Goal: Task Accomplishment & Management: Manage account settings

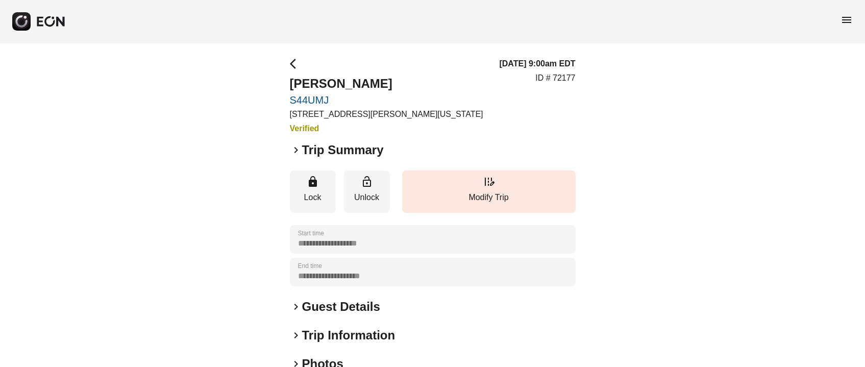
click at [367, 151] on h2 "Trip Summary" at bounding box center [343, 150] width 82 height 16
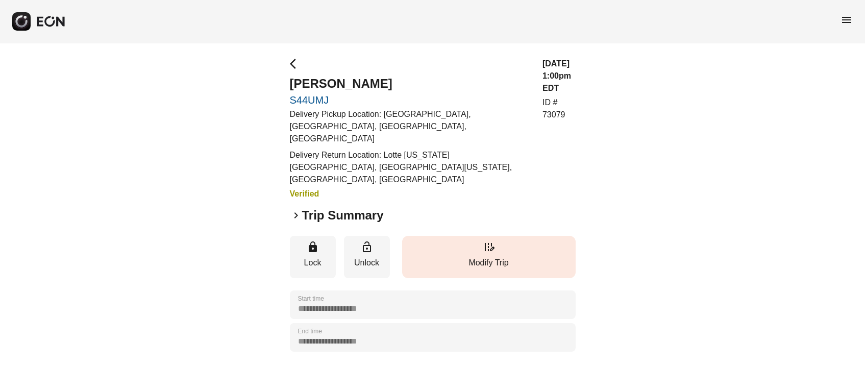
click at [455, 236] on button "edit_road Modify Trip" at bounding box center [488, 257] width 173 height 42
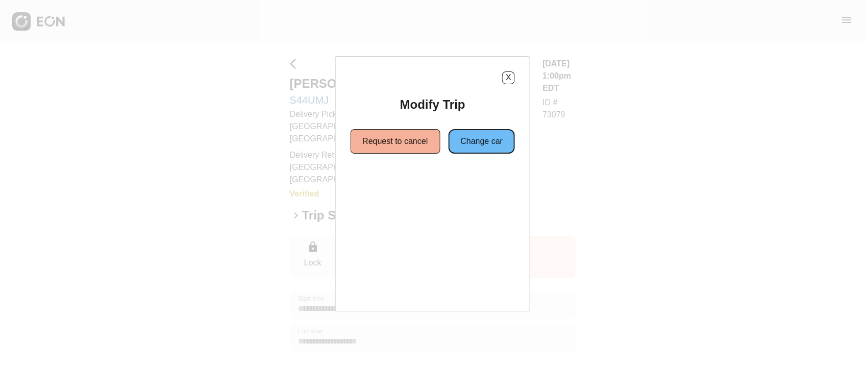
click at [484, 146] on button "Change car" at bounding box center [481, 141] width 67 height 24
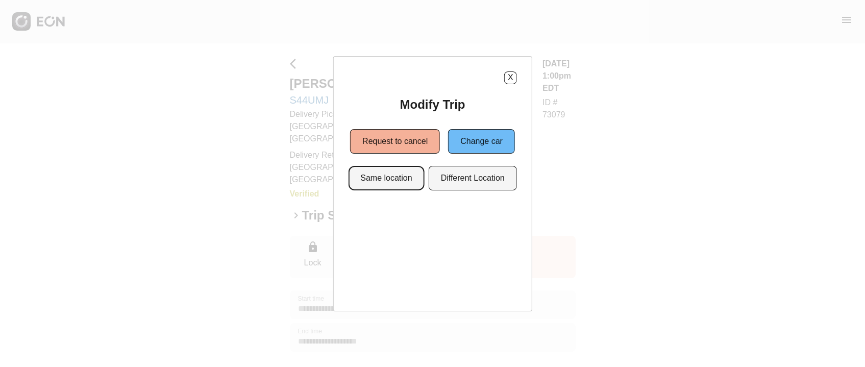
click at [394, 188] on button "Same location" at bounding box center [386, 178] width 76 height 24
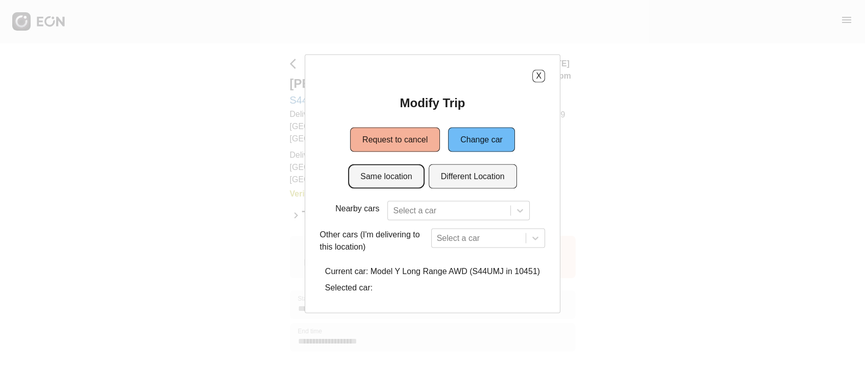
click at [390, 184] on button "Same location" at bounding box center [386, 176] width 76 height 24
click at [392, 210] on div "Select a car" at bounding box center [458, 210] width 142 height 19
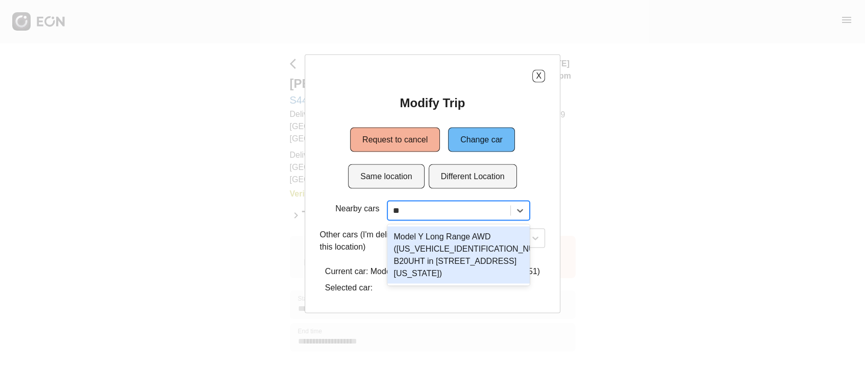
type input "***"
click at [433, 246] on div "Model Y Long Range AWD (7SAYGDEE3NF386547 B20UHT in 610 Exterior Street, The Br…" at bounding box center [458, 254] width 142 height 57
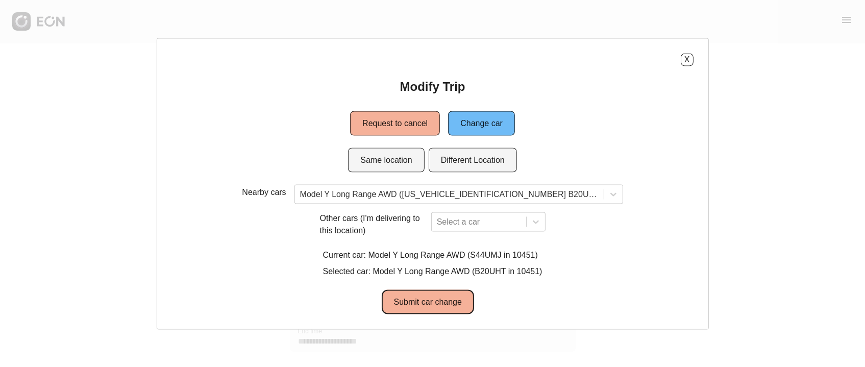
click at [461, 303] on button "Submit car change" at bounding box center [428, 301] width 92 height 24
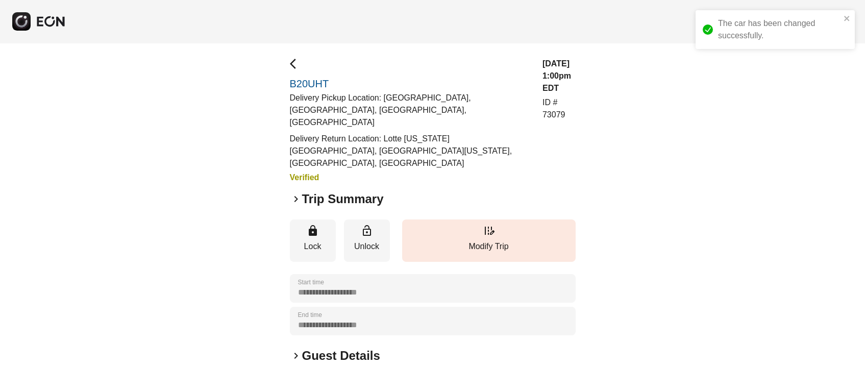
click at [852, 19] on div "The car has been changed successfully." at bounding box center [775, 29] width 159 height 39
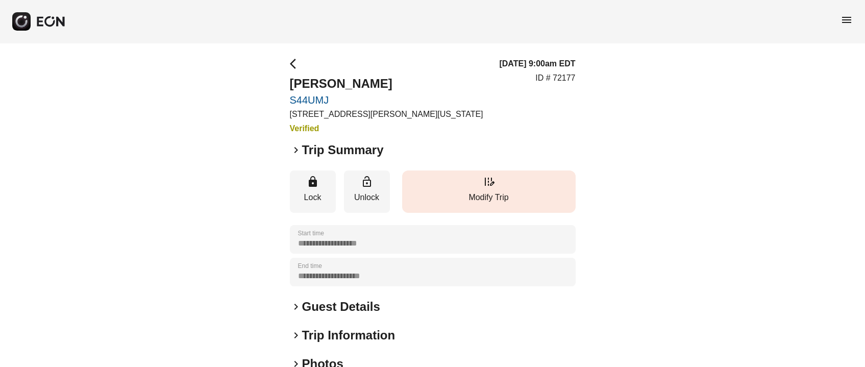
click at [504, 185] on button "edit_road Modify Trip" at bounding box center [488, 191] width 173 height 42
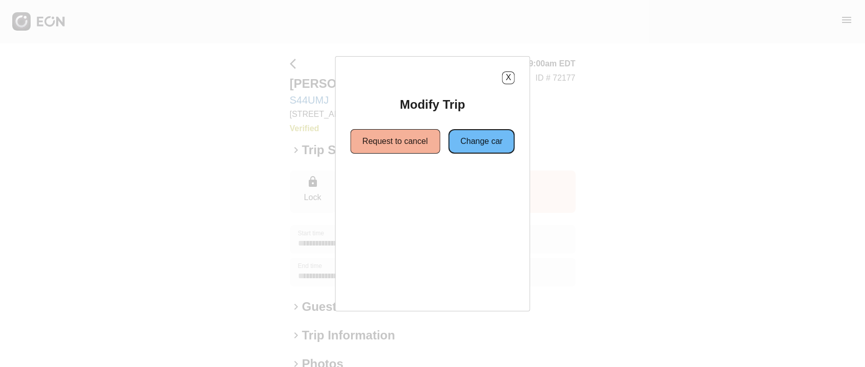
click at [491, 149] on button "Change car" at bounding box center [481, 141] width 67 height 24
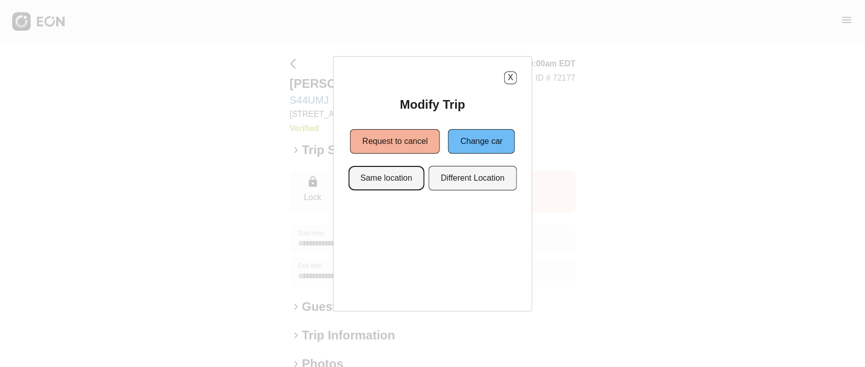
click at [386, 183] on button "Same location" at bounding box center [386, 178] width 76 height 24
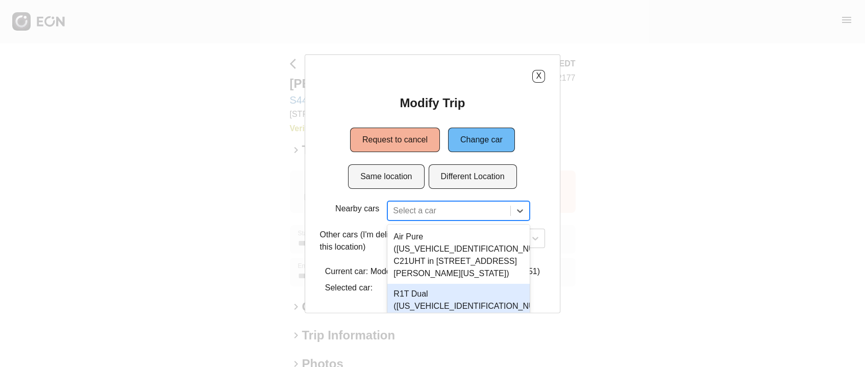
scroll to position [65, 0]
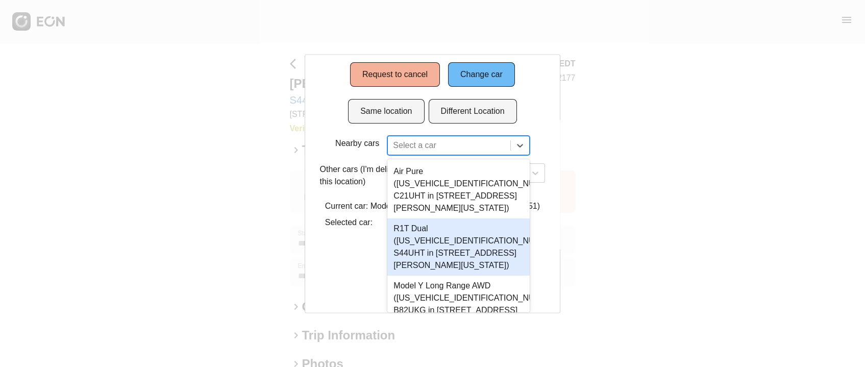
click at [419, 155] on div "4 results available. Use Up and Down to choose options, press Enter to select t…" at bounding box center [458, 145] width 142 height 19
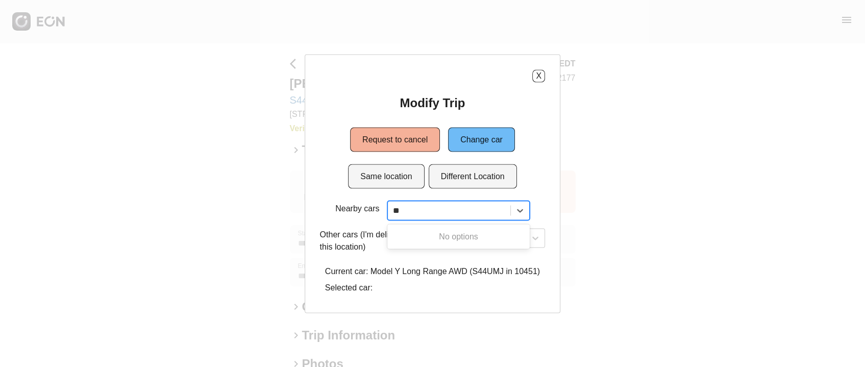
scroll to position [0, 0]
type input "***"
click at [417, 211] on div "option , selected. Select is focused ,type to refine list, press Down to open t…" at bounding box center [458, 210] width 142 height 19
type input "***"
click at [340, 254] on div "Other cars (I'm delivering to this location) Select a car" at bounding box center [433, 242] width 226 height 29
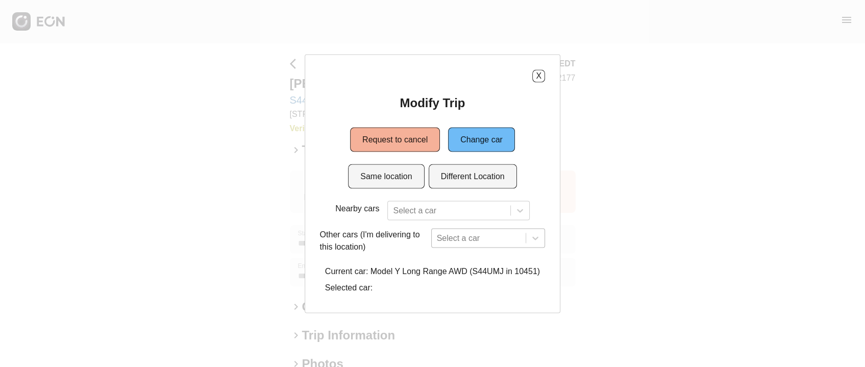
scroll to position [92, 0]
click at [503, 236] on div "Select a car" at bounding box center [488, 237] width 114 height 19
click at [469, 146] on div "Modify Trip Request to cancel Change car Same location Different Location Nearb…" at bounding box center [433, 195] width 226 height 203
click at [415, 177] on button "Same location" at bounding box center [386, 176] width 76 height 24
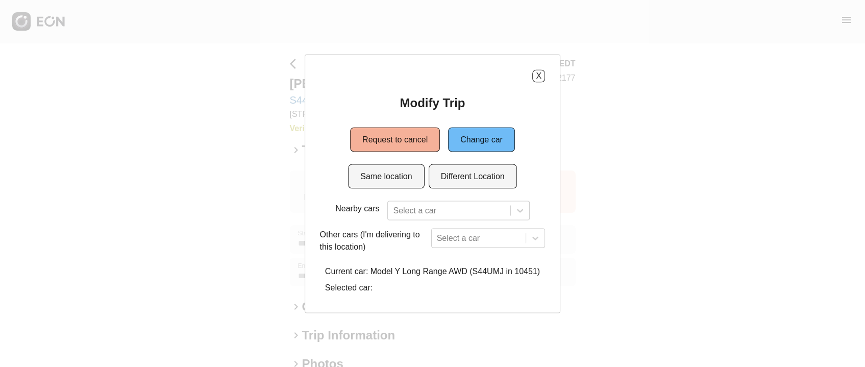
click at [461, 248] on div "Select a car" at bounding box center [488, 242] width 114 height 29
click at [464, 236] on div "Select a car" at bounding box center [488, 237] width 114 height 19
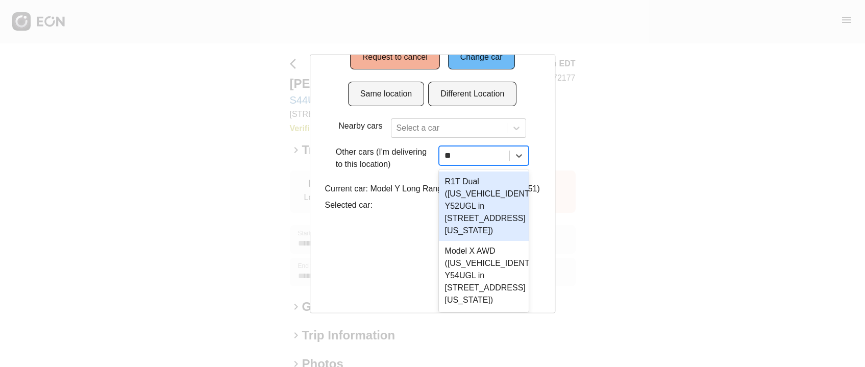
type input "***"
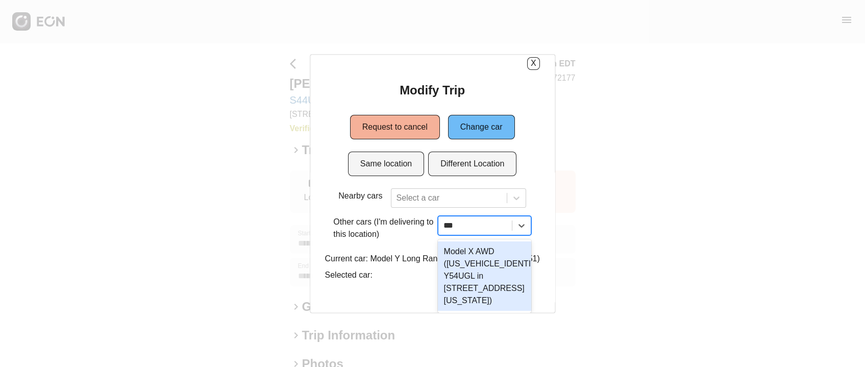
click at [461, 241] on div "Model X AWD ([US_VEHICLE_IDENTIFICATION_NUMBER] Y54UGL in [STREET_ADDRESS][US_S…" at bounding box center [484, 275] width 93 height 69
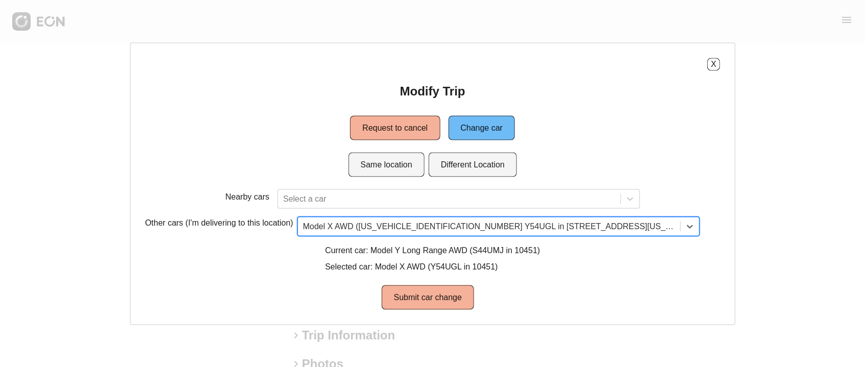
click at [716, 58] on div "X" at bounding box center [432, 64] width 575 height 13
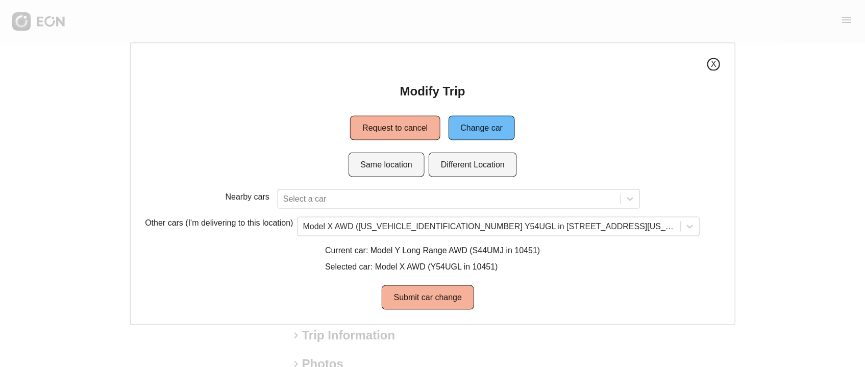
click at [715, 62] on button "X" at bounding box center [713, 64] width 13 height 13
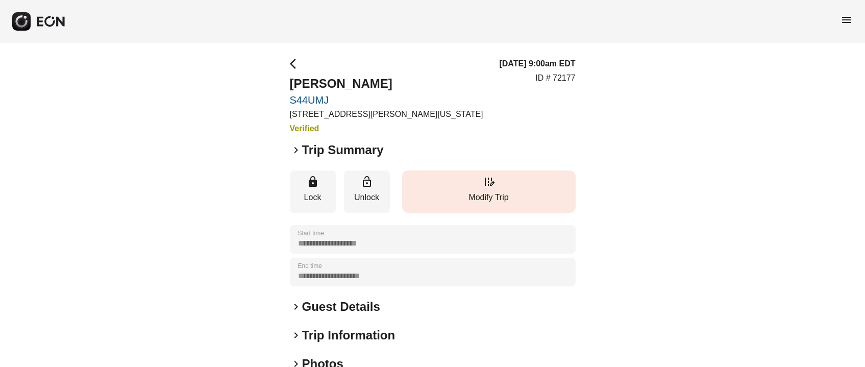
click at [482, 183] on button "edit_road Modify Trip" at bounding box center [488, 191] width 173 height 42
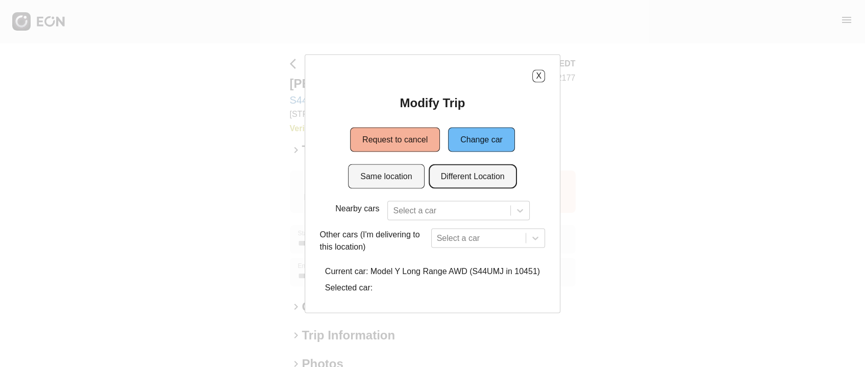
click at [482, 178] on button "Different Location" at bounding box center [473, 176] width 88 height 24
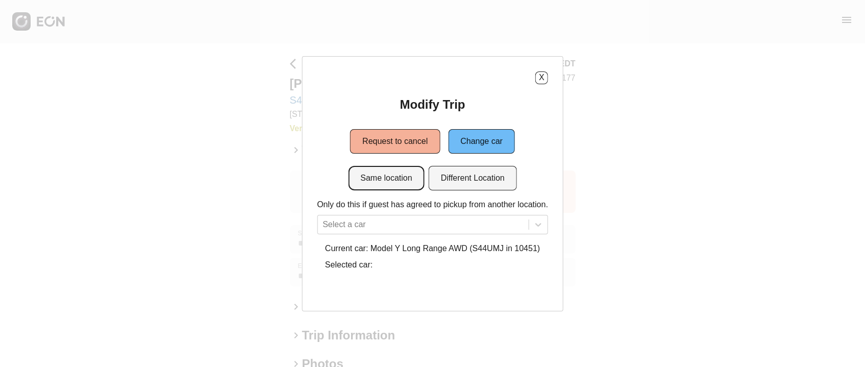
click at [379, 185] on button "Same location" at bounding box center [386, 178] width 76 height 24
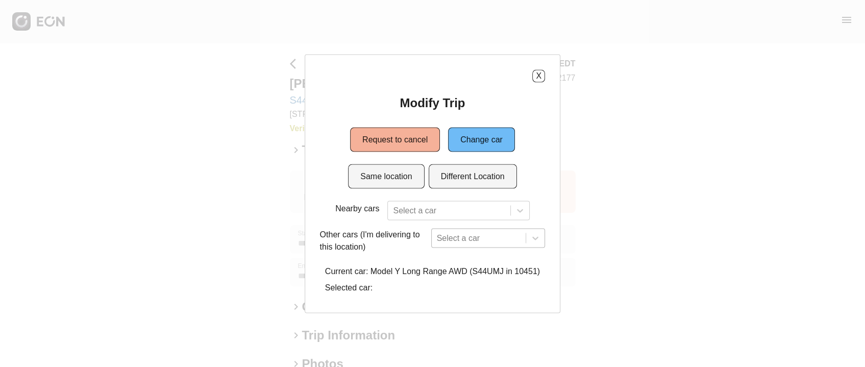
click at [440, 231] on div "Select a car" at bounding box center [488, 237] width 114 height 19
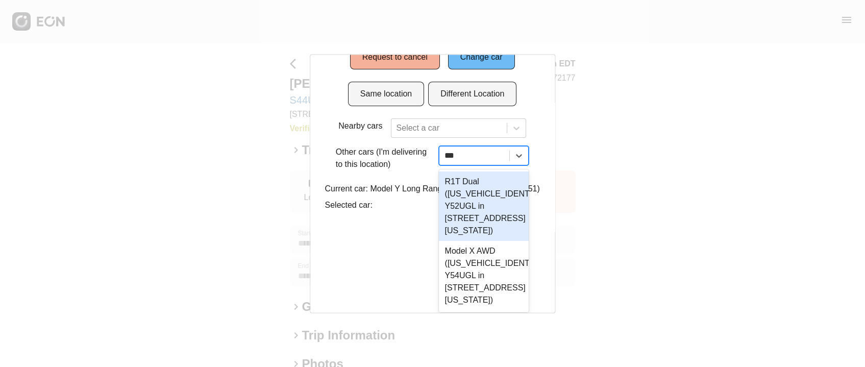
scroll to position [37, 0]
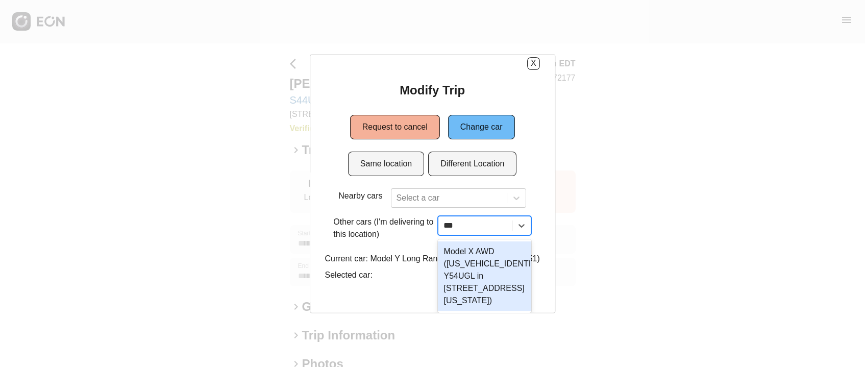
type input "***"
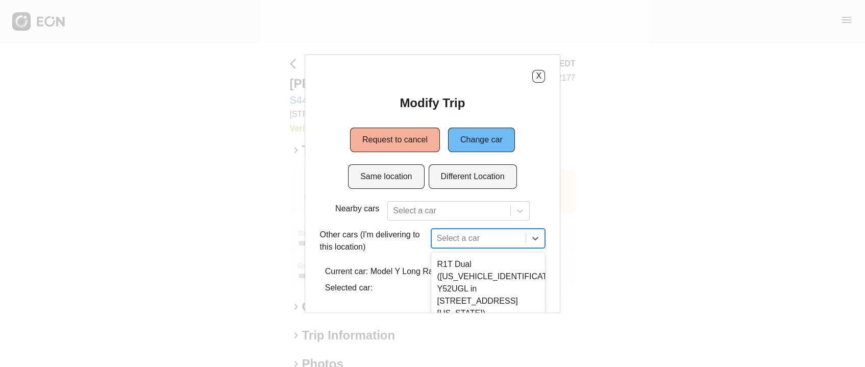
scroll to position [92, 0]
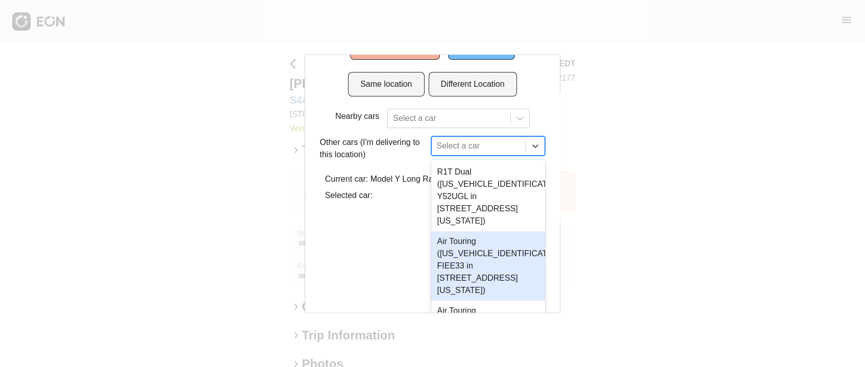
click at [446, 156] on div "8 results available. Use Up and Down to choose options, press Enter to select t…" at bounding box center [488, 145] width 114 height 19
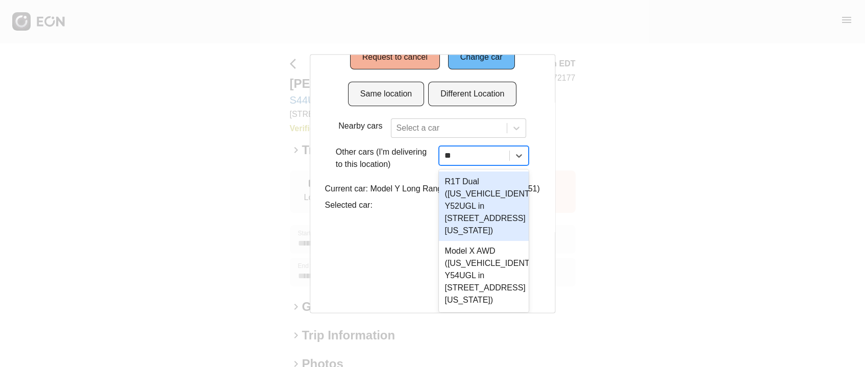
type input "***"
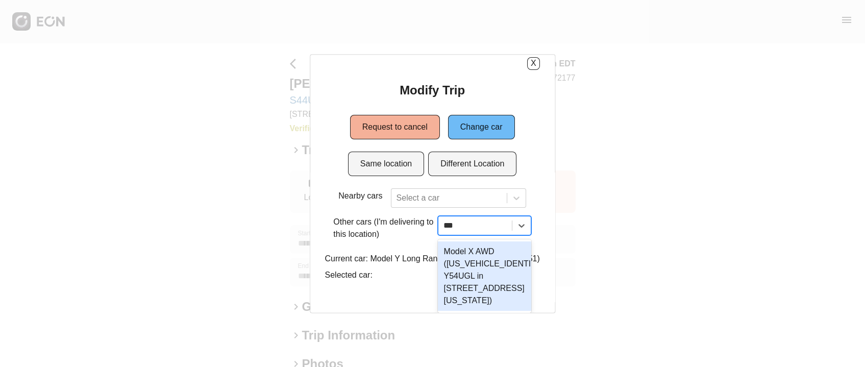
click at [446, 243] on div "Model X AWD (7SAXCDE56NF341741 Y54UGL in 610 Exterior Street, The Bronx, New Yo…" at bounding box center [484, 275] width 93 height 69
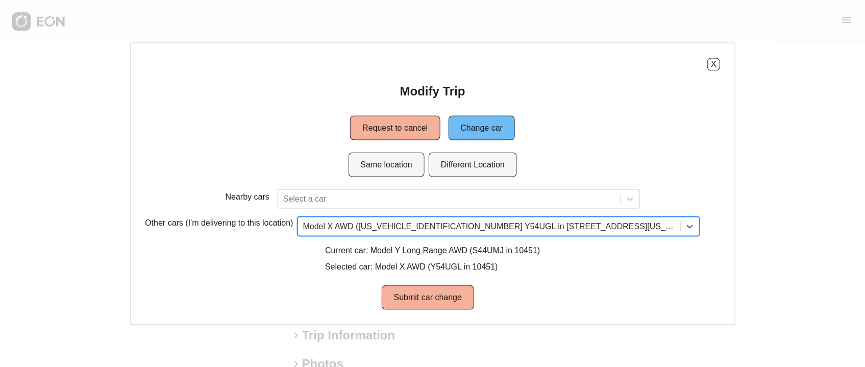
scroll to position [0, 0]
click at [455, 293] on button "Submit car change" at bounding box center [428, 297] width 92 height 24
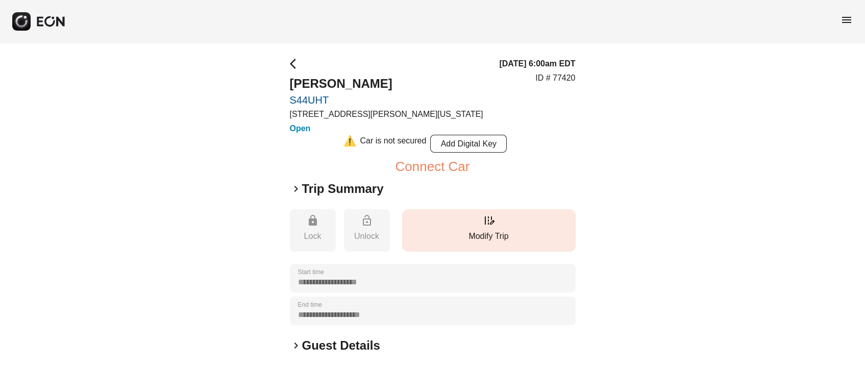
click at [500, 230] on p "Modify Trip" at bounding box center [488, 236] width 163 height 12
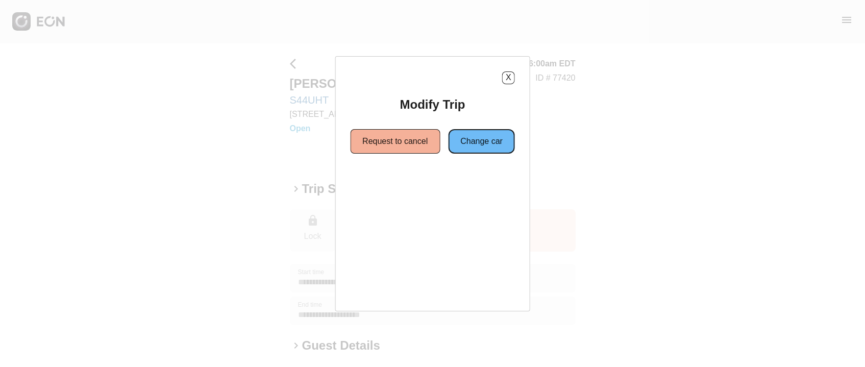
click at [477, 132] on button "Change car" at bounding box center [481, 141] width 67 height 24
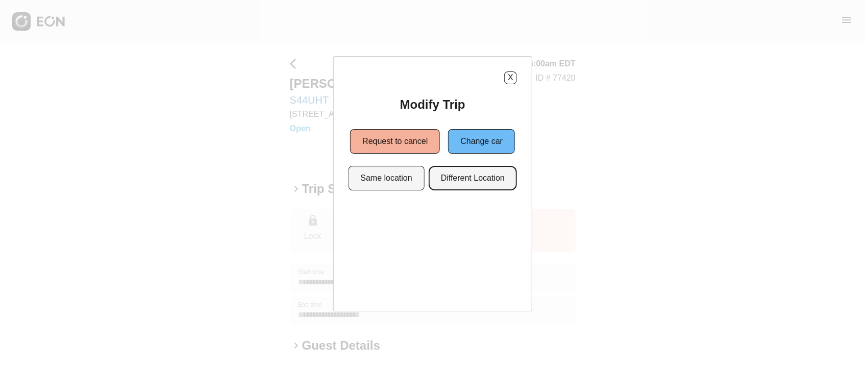
click at [474, 176] on button "Different Location" at bounding box center [473, 178] width 88 height 24
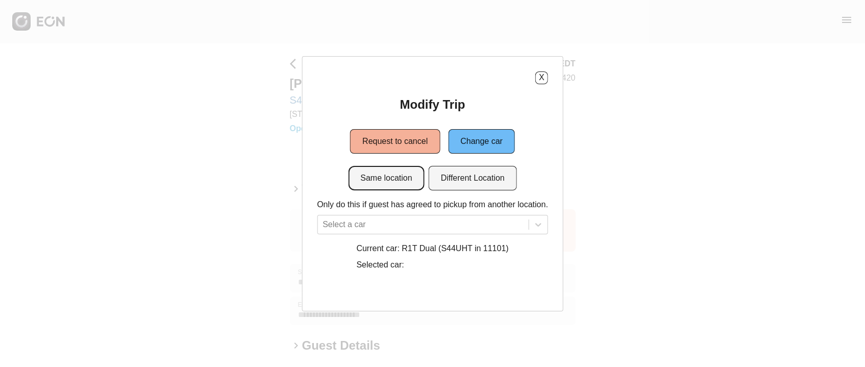
click at [394, 170] on button "Same location" at bounding box center [386, 178] width 76 height 24
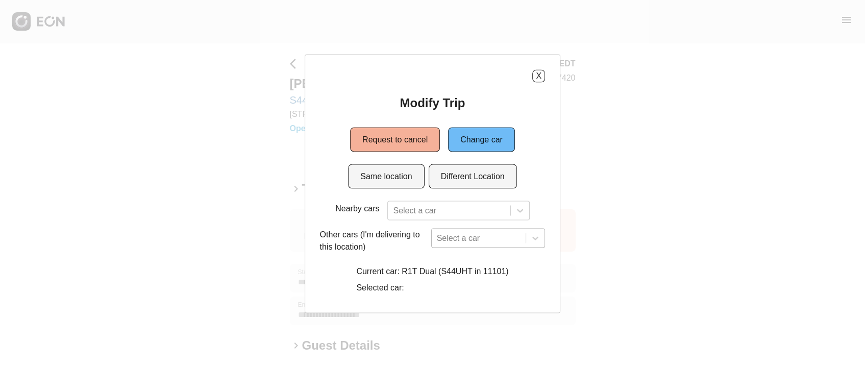
click at [455, 235] on div "Select a car" at bounding box center [488, 237] width 114 height 19
click at [475, 241] on div "option , selected. Select is focused ,type to refine list, press Down to open t…" at bounding box center [488, 237] width 114 height 19
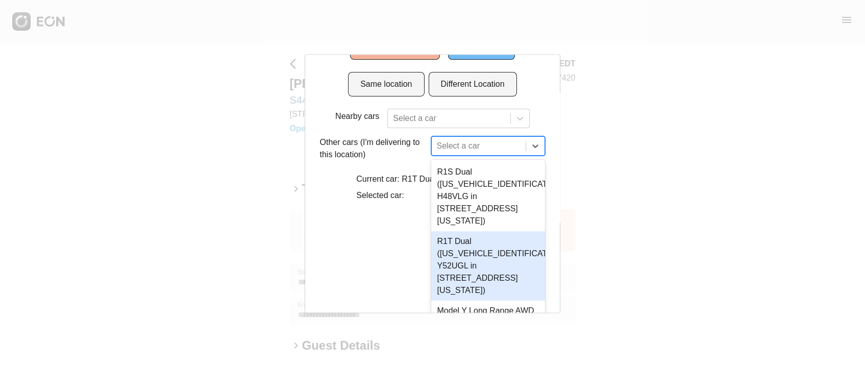
click at [475, 241] on div "R1T Dual ([US_VEHICLE_IDENTIFICATION_NUMBER] Y52UGL in [STREET_ADDRESS][US_STAT…" at bounding box center [488, 265] width 114 height 69
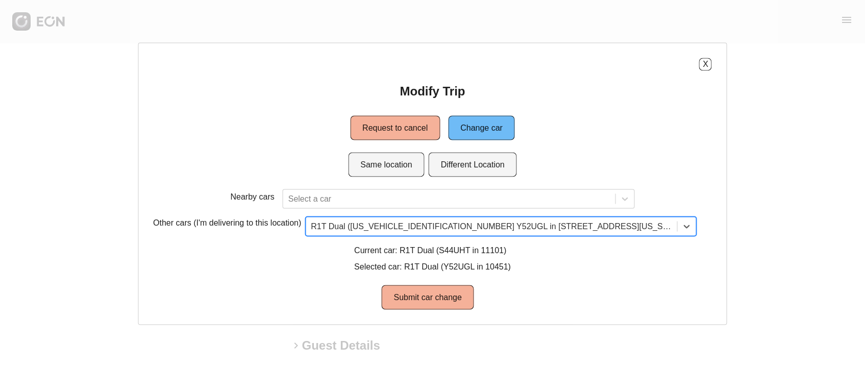
scroll to position [0, 0]
click at [449, 289] on button "Submit car change" at bounding box center [427, 297] width 92 height 24
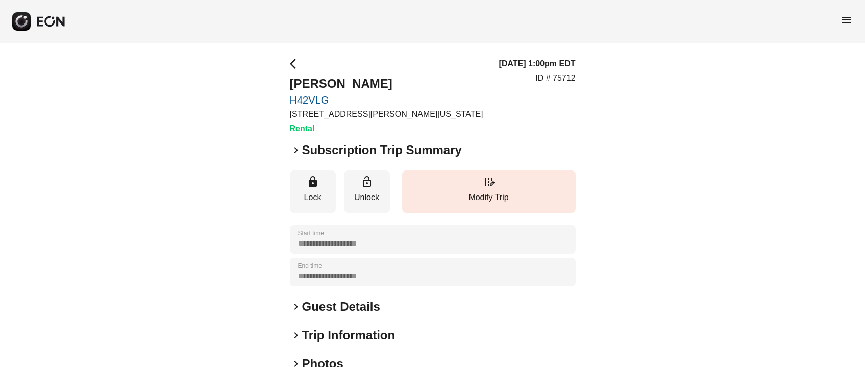
click at [429, 134] on div "arrow_back_ios [PERSON_NAME] H42VLG [STREET_ADDRESS][PERSON_NAME][US_STATE] Ren…" at bounding box center [433, 96] width 286 height 77
click at [426, 146] on h2 "Subscription Trip Summary" at bounding box center [382, 150] width 160 height 16
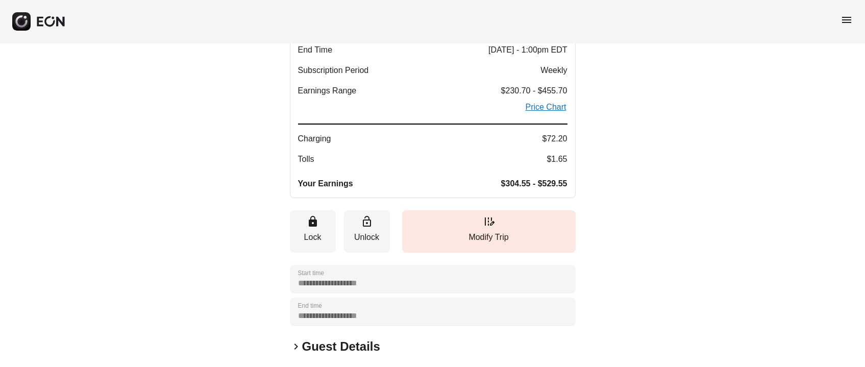
scroll to position [76, 0]
